Goal: Check status: Check status

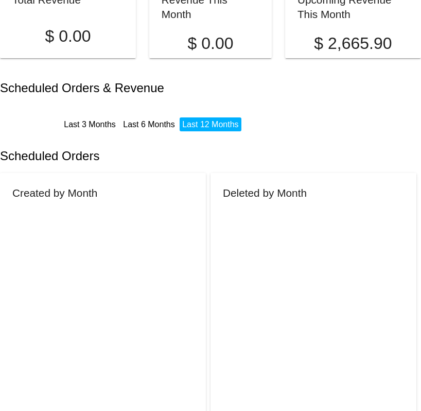
scroll to position [86, 0]
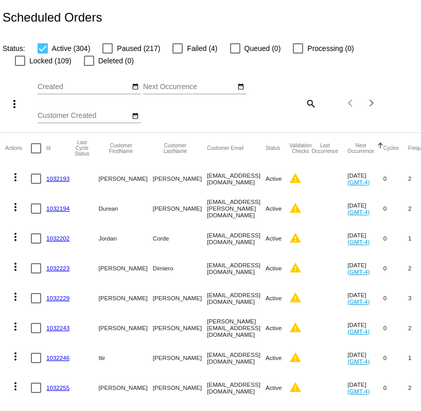
click at [78, 89] on input "Created" at bounding box center [84, 87] width 93 height 8
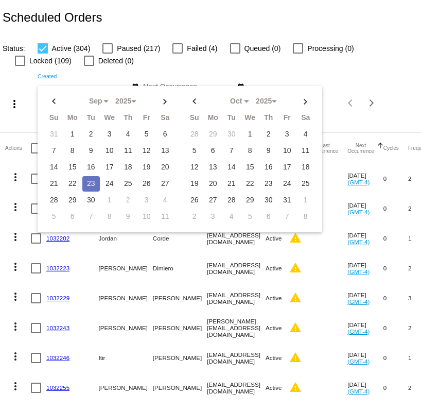
click at [357, 65] on div "Status: Active (304) Paused (217) Failed (4) Queued (0) Processing (0) Locked (…" at bounding box center [210, 51] width 421 height 32
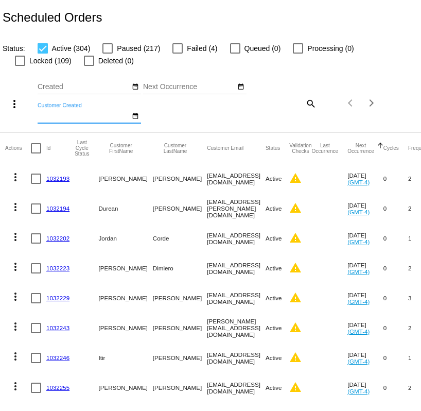
click at [72, 113] on input "Customer Created" at bounding box center [84, 116] width 93 height 8
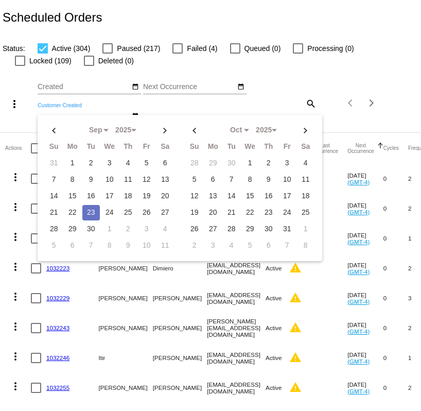
click at [332, 67] on div "more_vert Sep Jan Feb Mar Apr 1" at bounding box center [210, 99] width 421 height 65
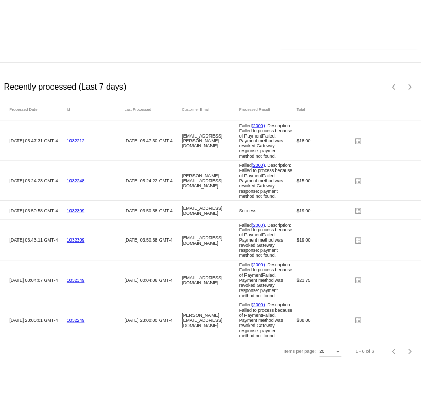
scroll to position [1619, 0]
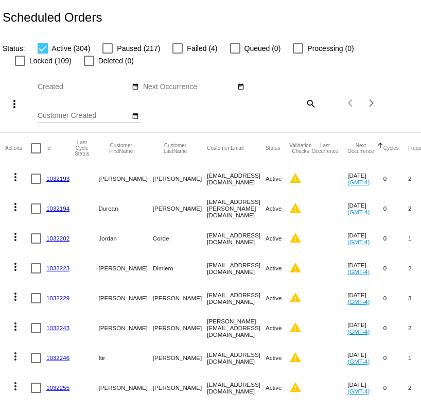
click at [297, 79] on div "more_vert Sep Jan Feb Mar Apr 1" at bounding box center [210, 99] width 421 height 65
click at [179, 46] on div at bounding box center [177, 48] width 10 height 10
click at [178, 54] on input "Failed (4)" at bounding box center [177, 54] width 1 height 1
checkbox input "true"
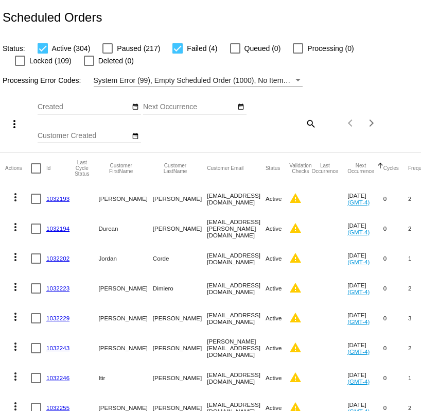
click at [42, 50] on div at bounding box center [43, 48] width 10 height 10
click at [42, 54] on input "Active (304)" at bounding box center [42, 54] width 1 height 1
checkbox input "false"
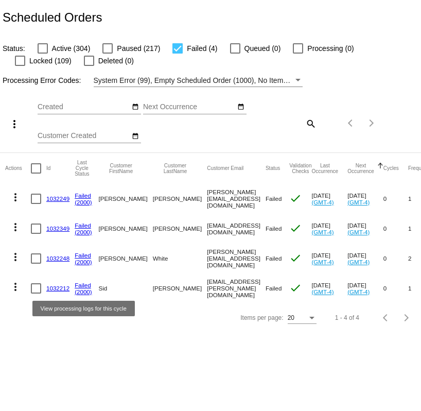
click at [130, 371] on body "Scheduled Orders Status: Active (304) Paused (217) Failed (4) Queued (0) Proces…" at bounding box center [210, 205] width 421 height 411
click at [60, 198] on link "1032249" at bounding box center [57, 198] width 23 height 7
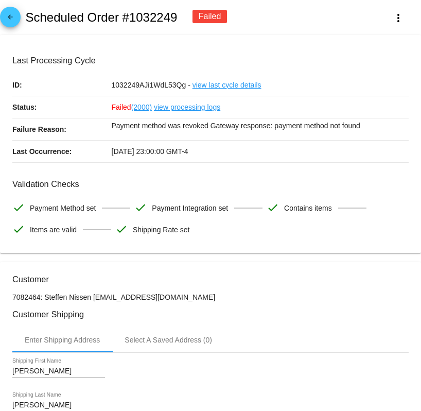
click at [324, 248] on mat-card "Last Processing Cycle ID: 1032249AJi1WdL53Qg - view last cycle details Status: …" at bounding box center [210, 144] width 421 height 218
